Goal: Complete application form

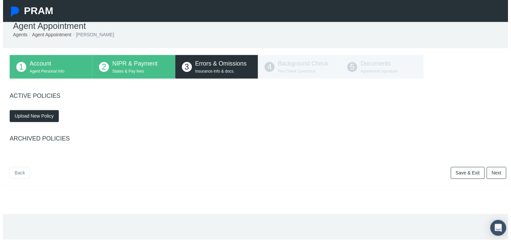
scroll to position [27, 0]
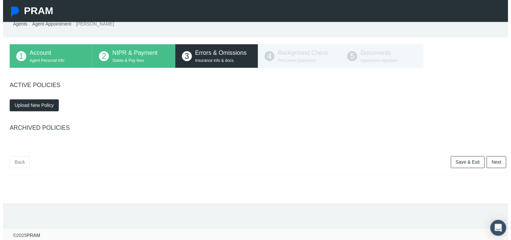
click at [39, 104] on button "Upload New Policy" at bounding box center [32, 106] width 50 height 12
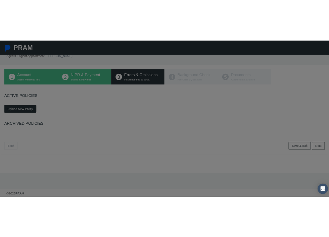
scroll to position [22, 0]
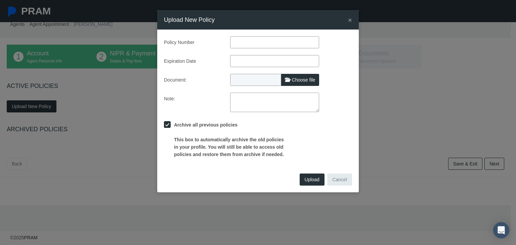
click at [249, 39] on input "text" at bounding box center [274, 42] width 89 height 12
click at [337, 42] on div "Policy Number" at bounding box center [258, 42] width 198 height 12
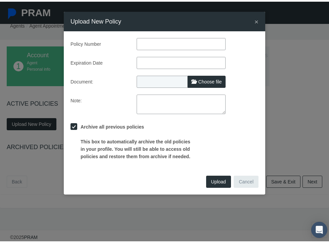
click at [165, 42] on input "text" at bounding box center [181, 42] width 89 height 12
type input "593427449"
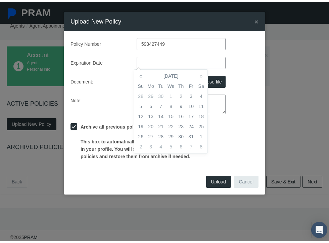
click at [160, 59] on input "text" at bounding box center [181, 61] width 89 height 12
click at [242, 65] on div "Expiration Date [DATE]" at bounding box center [165, 61] width 198 height 12
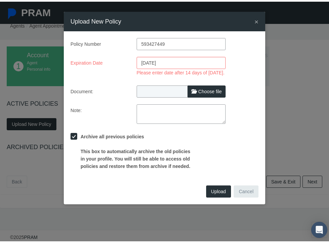
click at [183, 64] on input "[DATE]" at bounding box center [181, 61] width 89 height 12
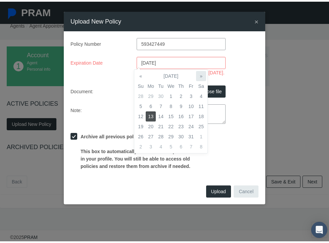
click at [202, 74] on th "»" at bounding box center [201, 74] width 10 height 10
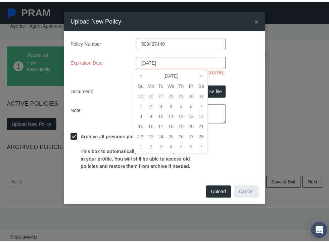
click at [202, 74] on th "»" at bounding box center [201, 74] width 10 height 10
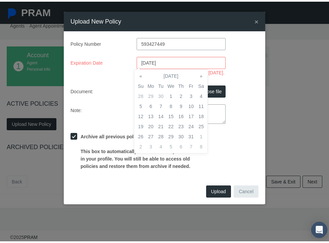
click at [202, 74] on th "»" at bounding box center [201, 74] width 10 height 10
click at [139, 72] on th "«" at bounding box center [141, 74] width 10 height 10
click at [163, 95] on td "1" at bounding box center [161, 94] width 10 height 10
type input "[DATE]"
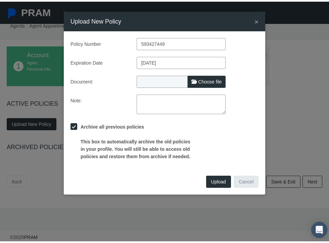
click at [234, 62] on div "Expiration Date [DATE]" at bounding box center [165, 61] width 198 height 12
click at [200, 81] on span "Choose file" at bounding box center [211, 79] width 24 height 5
click at [200, 81] on input "Choose file" at bounding box center [181, 78] width 89 height 9
type input "C:\fakepath\Amber_Lucas_lh-eo_certificate.pdf"
type input "Amber_Lucas_lh-eo_certificate.pdf"
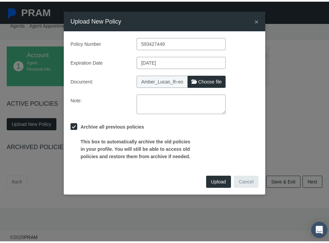
click at [219, 178] on span "Upload" at bounding box center [218, 179] width 15 height 5
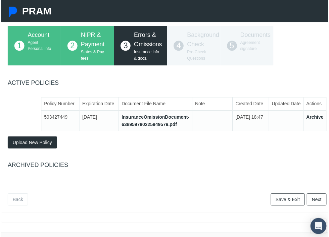
scroll to position [51, 0]
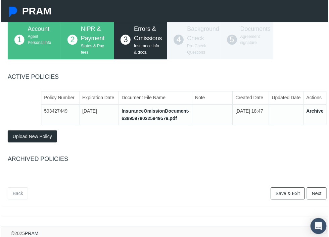
click at [308, 189] on link "Next" at bounding box center [318, 195] width 20 height 12
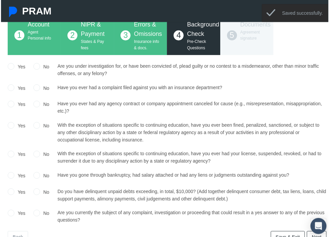
click at [36, 68] on input "No" at bounding box center [36, 66] width 7 height 7
radio input "true"
click at [38, 88] on input "No" at bounding box center [36, 87] width 7 height 7
radio input "true"
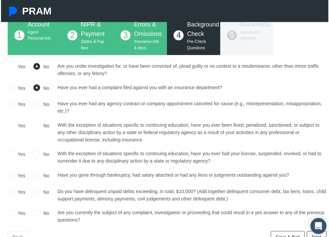
click at [34, 105] on input "No" at bounding box center [36, 104] width 7 height 7
radio input "true"
click at [35, 128] on input "No" at bounding box center [36, 125] width 7 height 7
radio input "true"
click at [35, 156] on input "No" at bounding box center [36, 154] width 7 height 7
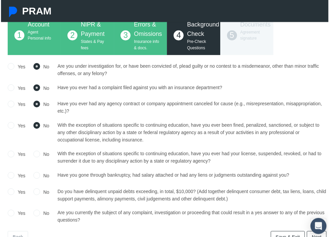
radio input "true"
click at [35, 177] on input "No" at bounding box center [36, 176] width 7 height 7
radio input "true"
click at [36, 191] on input "No" at bounding box center [36, 192] width 7 height 7
radio input "true"
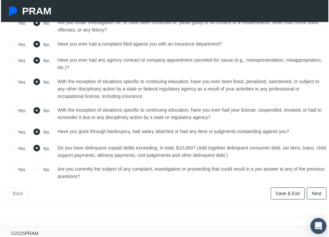
scroll to position [100, 0]
click at [36, 167] on input "No" at bounding box center [36, 170] width 7 height 7
radio input "true"
click at [318, 193] on link "Next" at bounding box center [318, 195] width 20 height 12
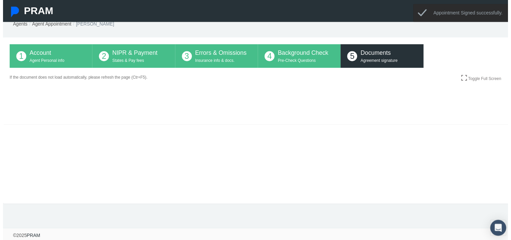
scroll to position [27, 0]
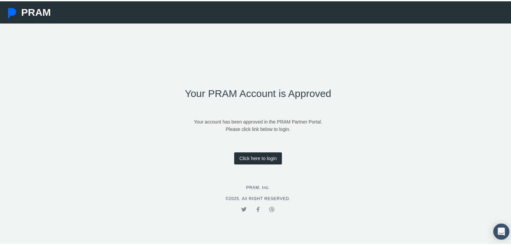
click at [259, 160] on link "Click here to login" at bounding box center [257, 157] width 47 height 12
